Goal: Task Accomplishment & Management: Manage account settings

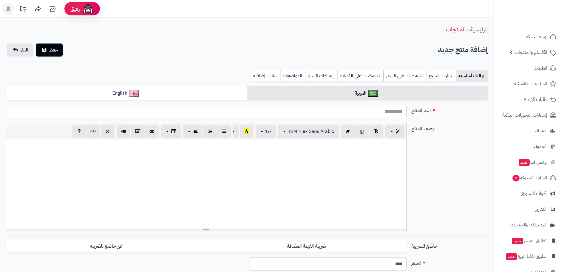
select select
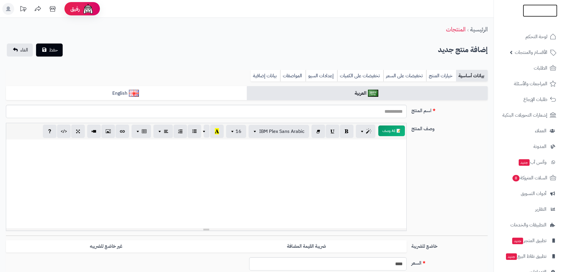
click at [533, 14] on img at bounding box center [540, 20] width 35 height 12
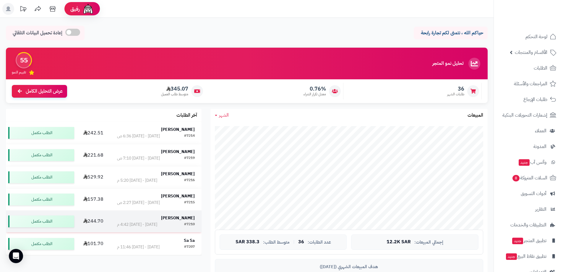
drag, startPoint x: 31, startPoint y: 144, endPoint x: 86, endPoint y: 222, distance: 95.1
